Goal: Task Accomplishment & Management: Use online tool/utility

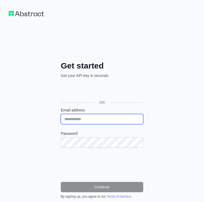
click at [82, 119] on input "Email address" at bounding box center [102, 119] width 83 height 10
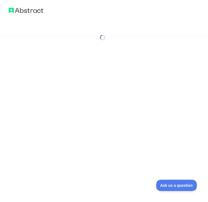
click at [171, 100] on div at bounding box center [104, 101] width 208 height 202
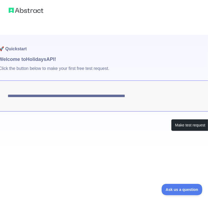
click at [121, 58] on h1 "Welcome to Holidays API!" at bounding box center [104, 59] width 211 height 8
click at [103, 128] on div "Make test request" at bounding box center [104, 125] width 211 height 12
click at [181, 125] on button "Make test request" at bounding box center [190, 125] width 38 height 12
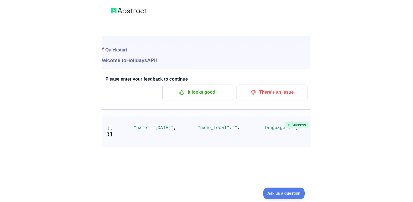
scroll to position [37, 0]
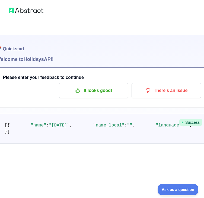
drag, startPoint x: 151, startPoint y: 195, endPoint x: 174, endPoint y: 200, distance: 23.5
click at [174, 198] on html "🚀 Quickstart Welcome to Holidays API! Please enter your feedback to continue It…" at bounding box center [102, 99] width 204 height 198
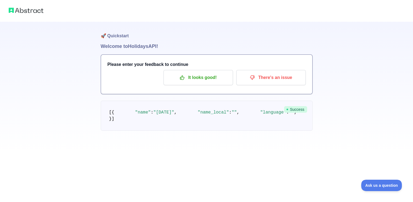
click at [204, 77] on div "🚀 Quickstart Welcome to Holidays API! Please enter your feedback to continue It…" at bounding box center [206, 76] width 413 height 152
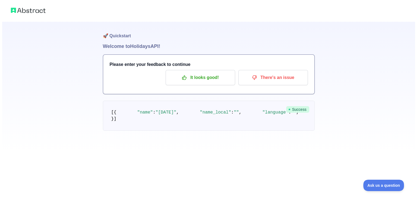
scroll to position [0, 0]
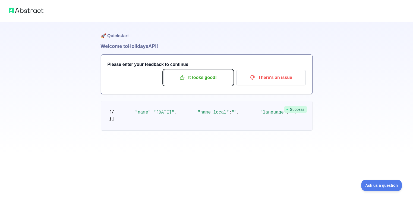
click at [204, 84] on button "It looks good!" at bounding box center [198, 77] width 70 height 15
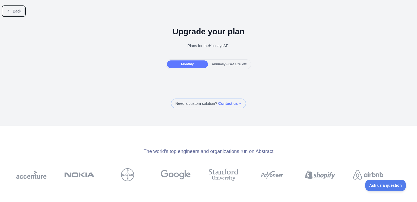
click at [13, 10] on span "Back" at bounding box center [17, 11] width 8 height 4
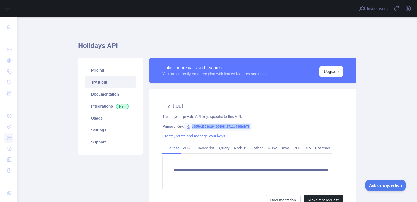
drag, startPoint x: 188, startPoint y: 126, endPoint x: 248, endPoint y: 127, distance: 59.8
click at [204, 127] on span "e995ed591d2946949842711c469fdb78" at bounding box center [218, 126] width 68 height 8
copy span "e995ed591d2946949842711c469fdb78"
click at [204, 128] on div "Primary Key: e995ed591d2946949842711c469fdb78" at bounding box center [252, 125] width 181 height 5
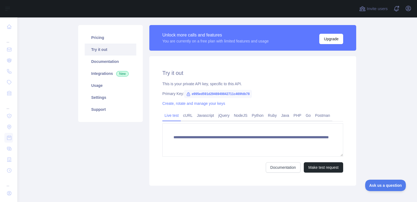
scroll to position [43, 0]
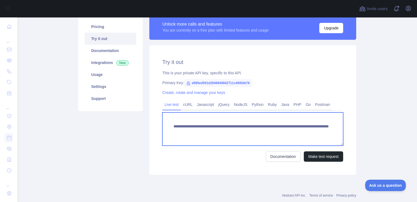
drag, startPoint x: 192, startPoint y: 138, endPoint x: 168, endPoint y: 125, distance: 27.5
click at [168, 125] on textarea "**********" at bounding box center [252, 128] width 181 height 33
click at [204, 127] on textarea "**********" at bounding box center [252, 128] width 181 height 33
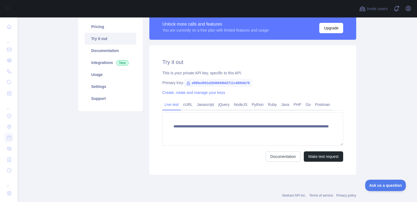
click at [204, 53] on div "**********" at bounding box center [252, 109] width 207 height 129
